Goal: Information Seeking & Learning: Learn about a topic

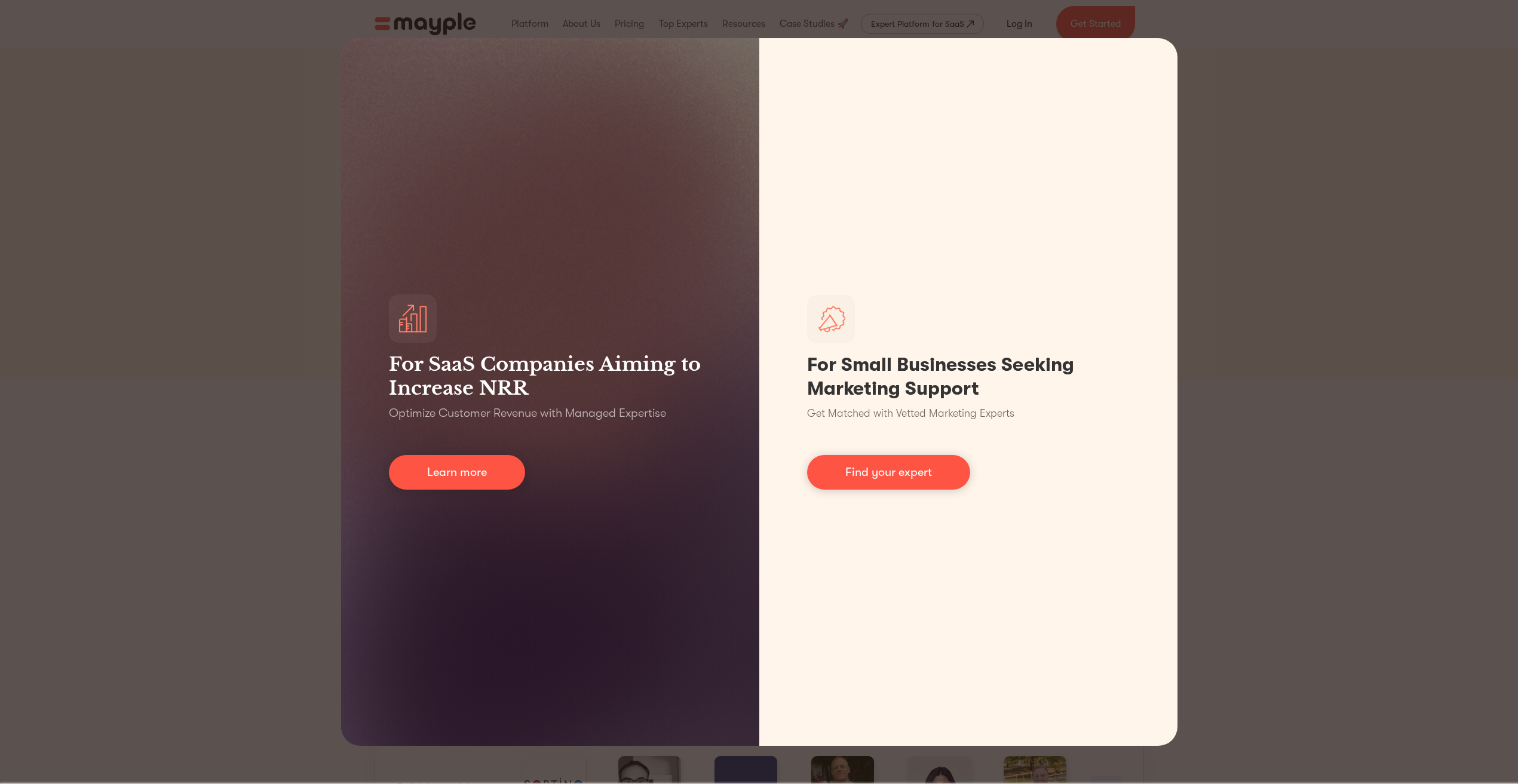
click at [1261, 489] on div "For SaaS Companies Aiming to Increase NRR Optimize Customer Revenue with Manage…" at bounding box center [759, 392] width 1518 height 784
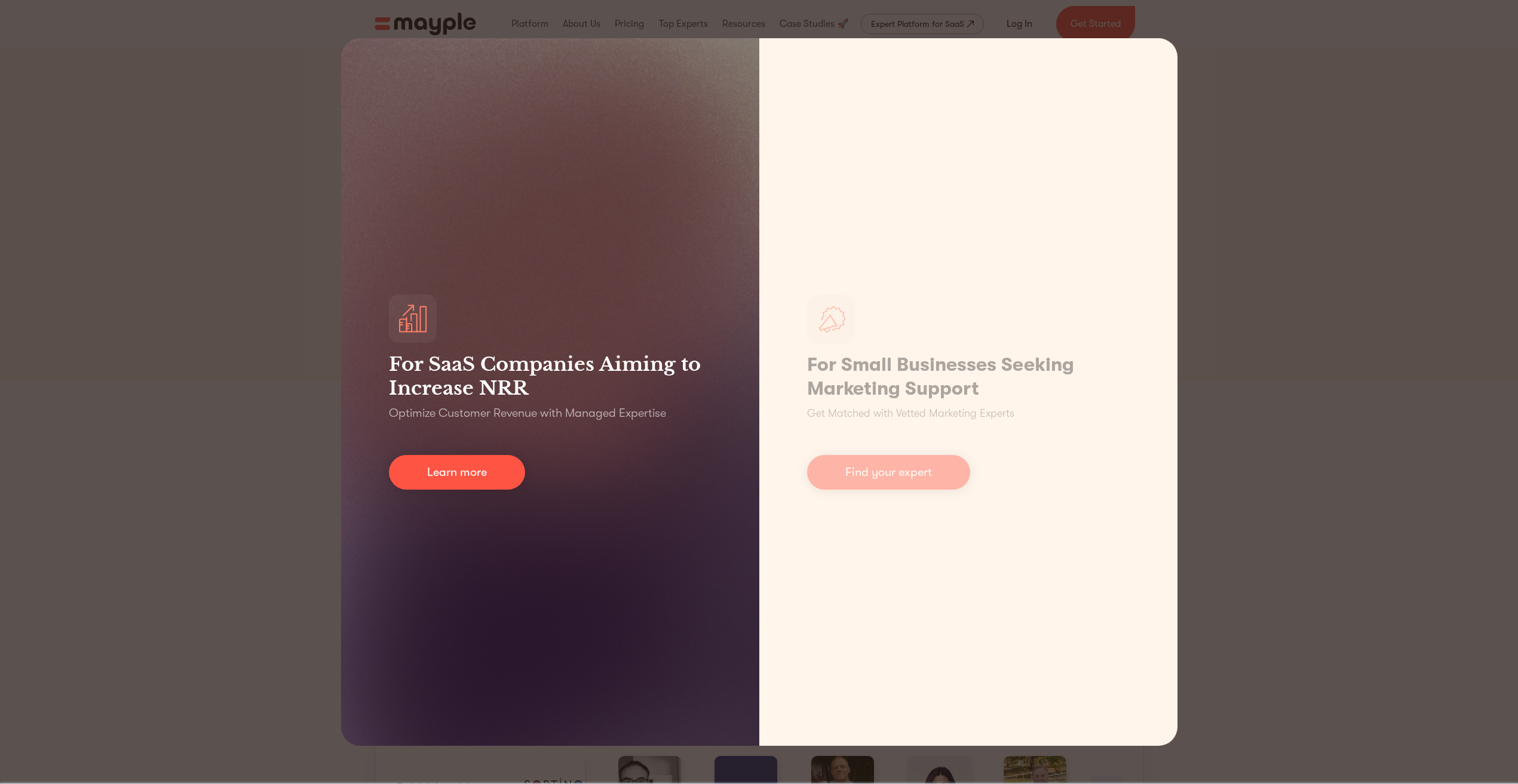
click at [532, 557] on div "For SaaS Companies Aiming to Increase NRR Optimize Customer Revenue with Manage…" at bounding box center [550, 392] width 418 height 707
click at [487, 471] on link "Learn more" at bounding box center [457, 472] width 136 height 34
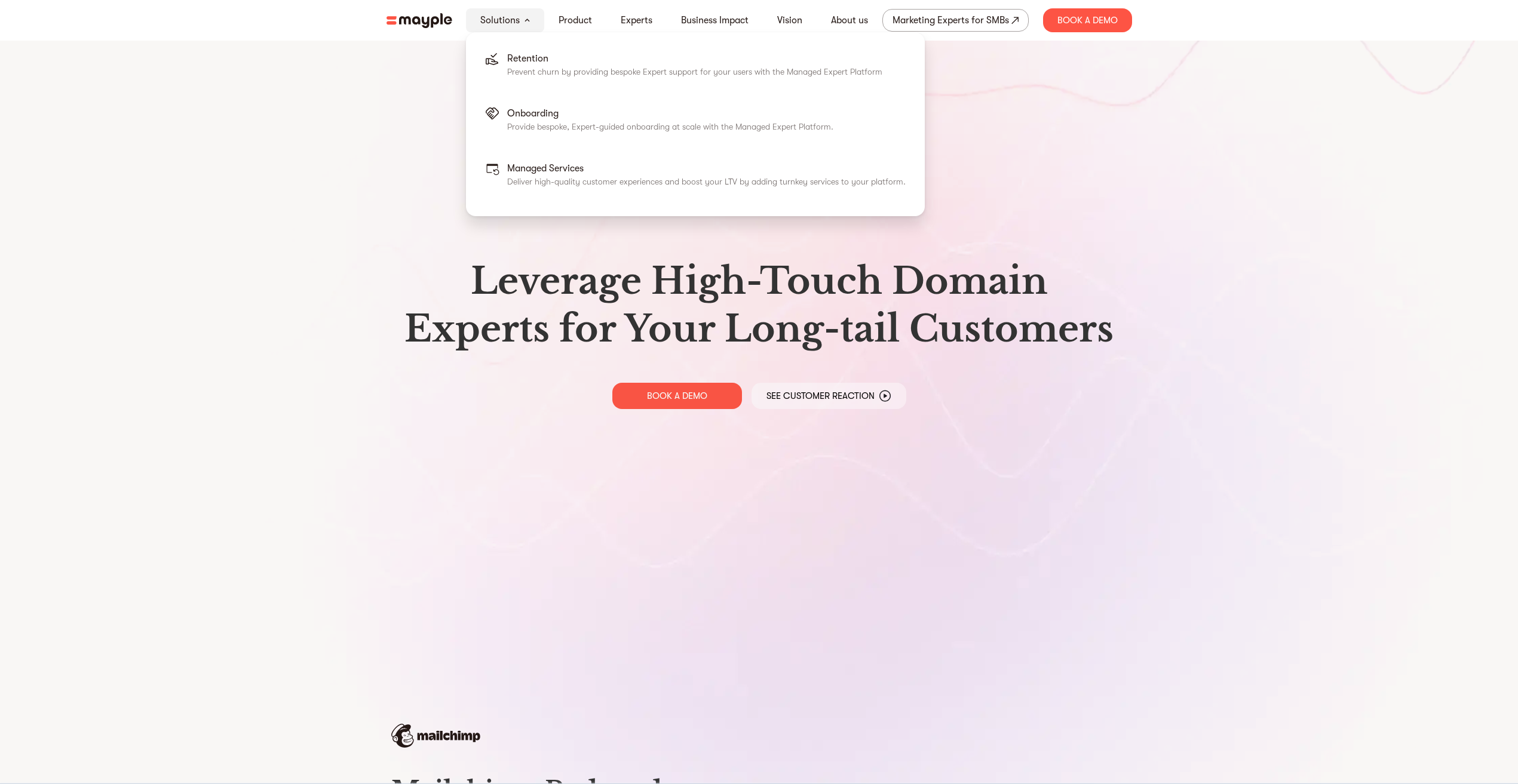
click at [496, 18] on link "Solutions" at bounding box center [500, 20] width 40 height 14
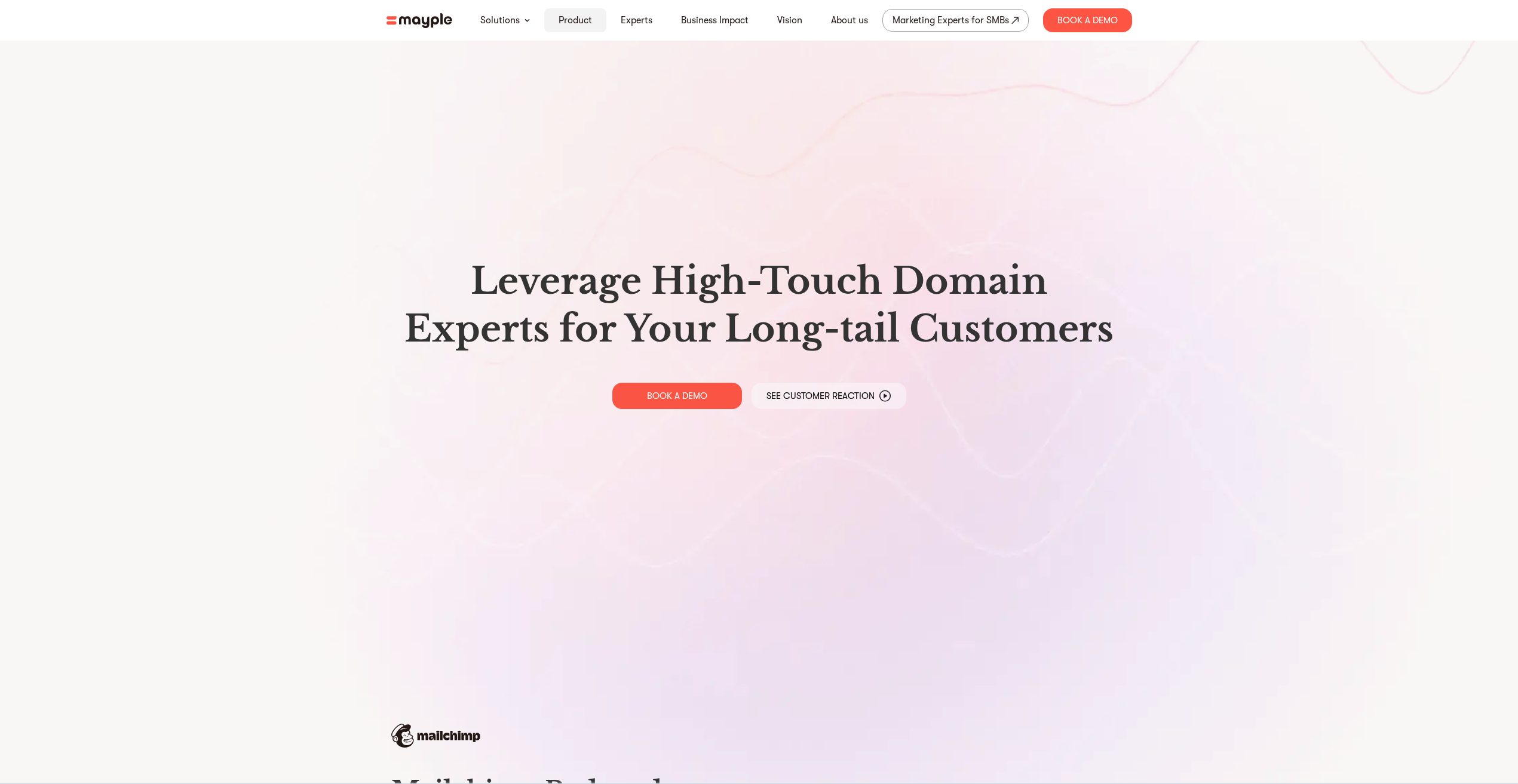
click at [578, 21] on link "Product" at bounding box center [575, 20] width 33 height 14
